Goal: Task Accomplishment & Management: Use online tool/utility

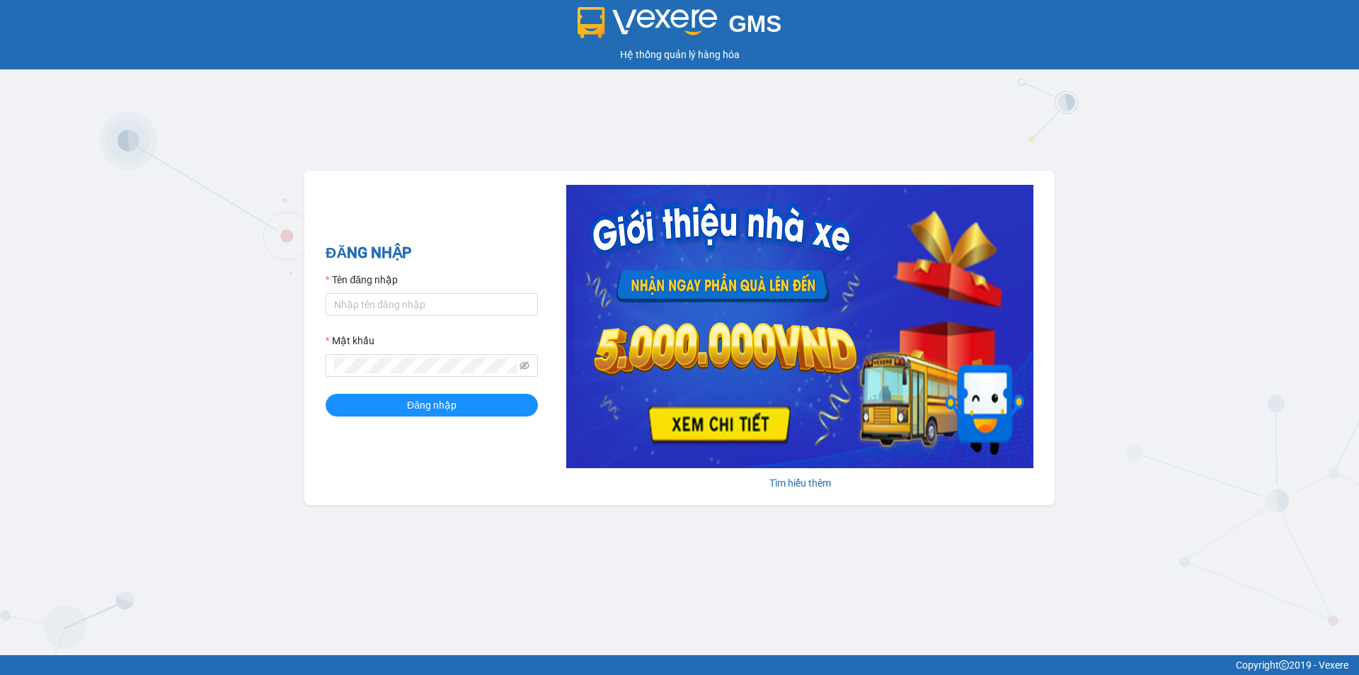
click at [402, 285] on div "Tên đăng nhập" at bounding box center [432, 282] width 212 height 21
click at [396, 303] on input "Tên đăng nhập" at bounding box center [432, 304] width 212 height 23
type input "anhkha.namhailimo"
click at [326, 394] on button "Đăng nhập" at bounding box center [432, 405] width 212 height 23
